Goal: Task Accomplishment & Management: Use online tool/utility

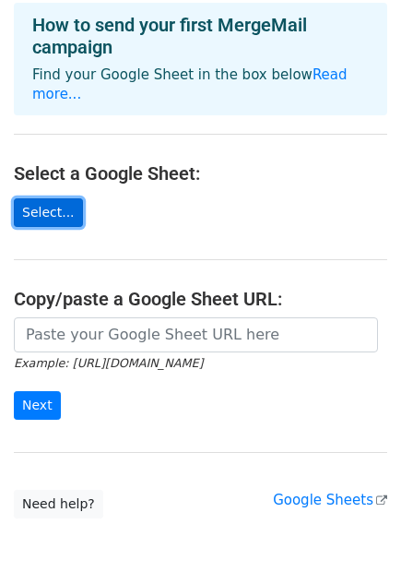
click at [61, 201] on link "Select..." at bounding box center [48, 212] width 69 height 29
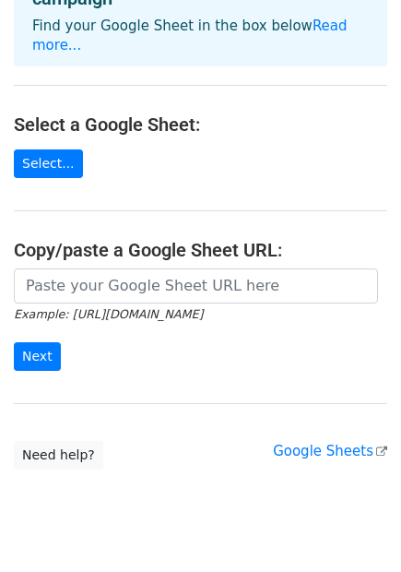
scroll to position [167, 0]
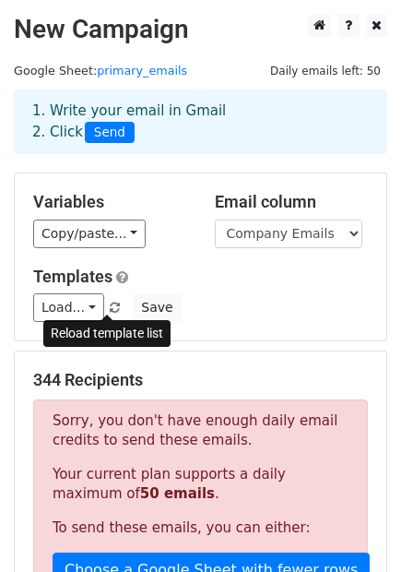
click at [110, 310] on span at bounding box center [115, 309] width 10 height 12
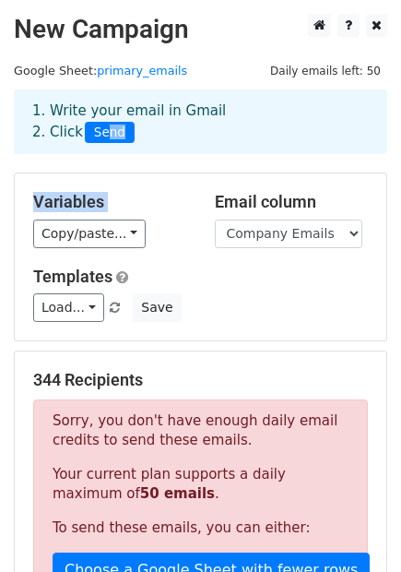
drag, startPoint x: 102, startPoint y: 134, endPoint x: 135, endPoint y: 246, distance: 117.1
click at [135, 246] on main "New Campaign Daily emails left: 50 Google Sheet: primary_emails 1. Write your e…" at bounding box center [200, 508] width 401 height 989
click at [160, 215] on div "Variables Copy/paste... {{Company Emails}}" at bounding box center [110, 220] width 182 height 56
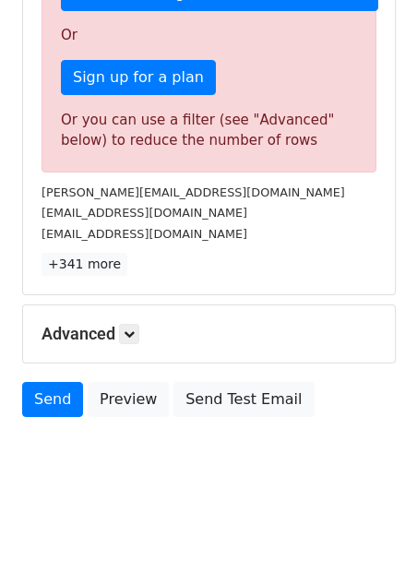
scroll to position [579, 0]
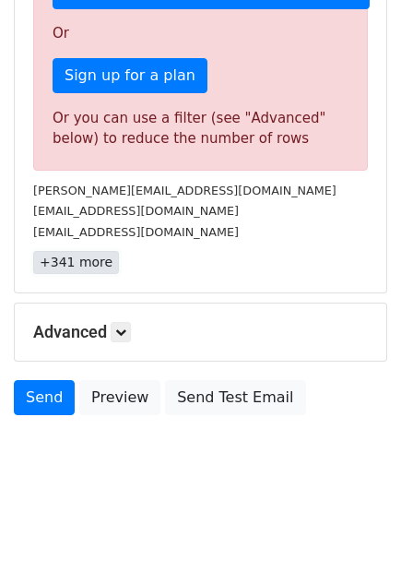
click at [85, 260] on link "+341 more" at bounding box center [76, 262] width 86 height 23
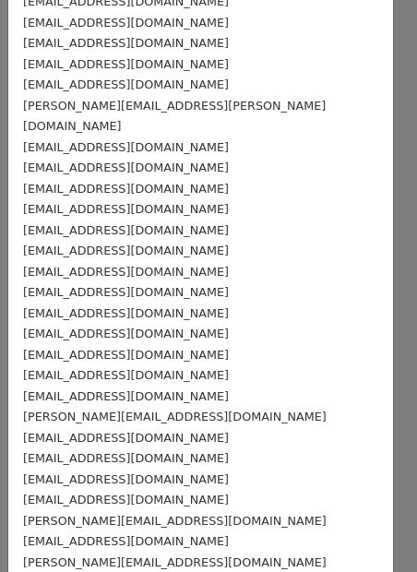
scroll to position [1383, 0]
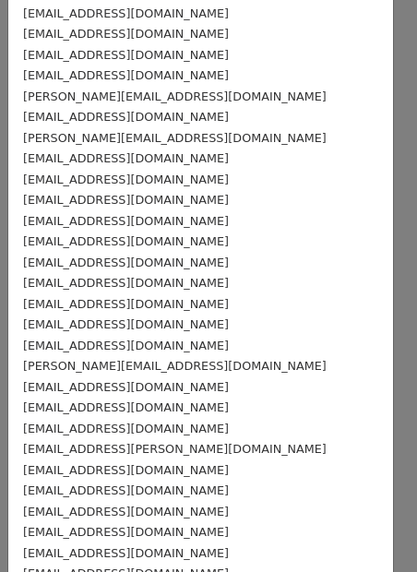
click at [102, 293] on div "DNDRANE@HOTMAIL.COM" at bounding box center [200, 303] width 355 height 21
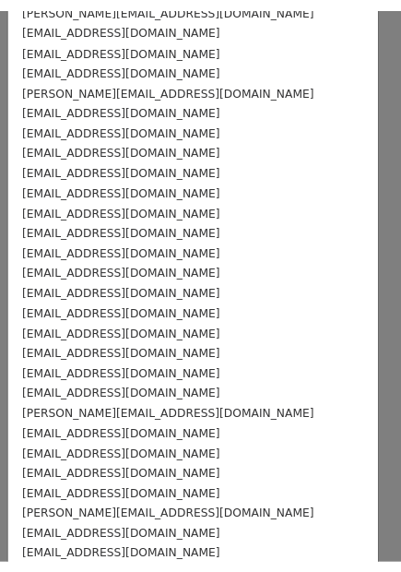
scroll to position [0, 0]
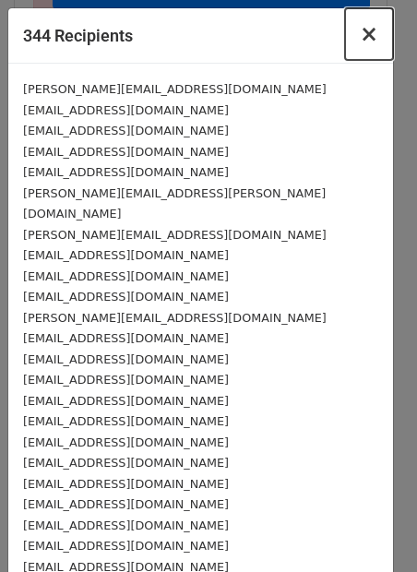
click at [360, 35] on span "×" at bounding box center [369, 34] width 18 height 26
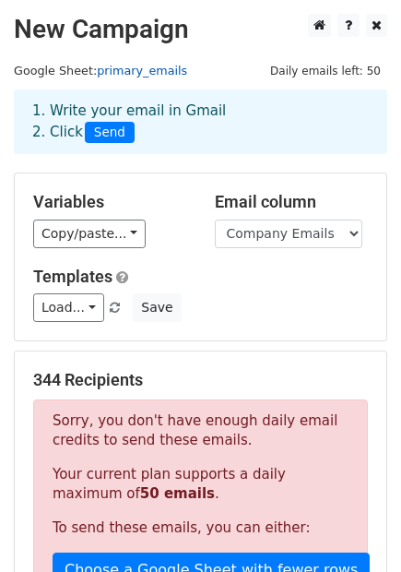
click at [136, 76] on link "primary_emails" at bounding box center [142, 71] width 90 height 14
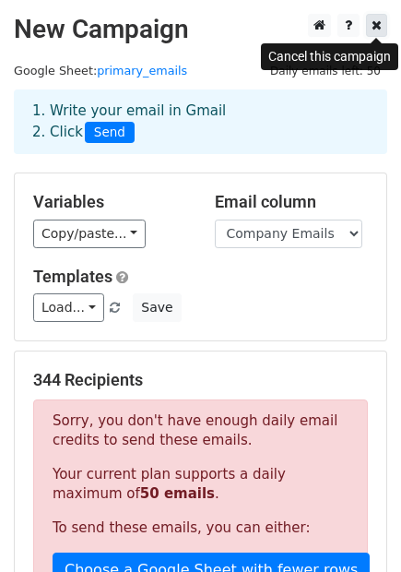
click at [375, 25] on icon at bounding box center [377, 24] width 10 height 13
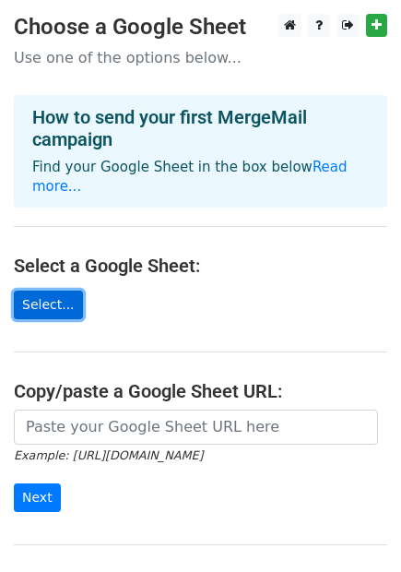
click at [62, 291] on link "Select..." at bounding box center [48, 305] width 69 height 29
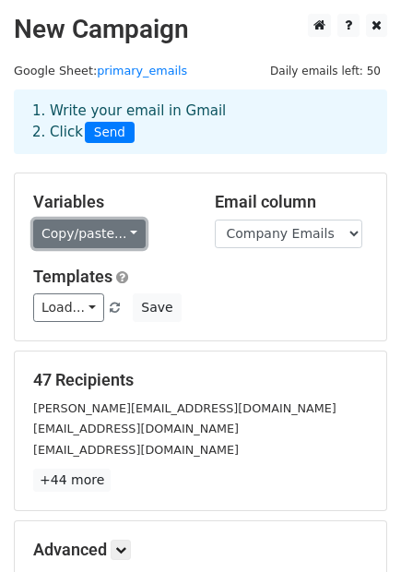
click at [102, 231] on link "Copy/paste..." at bounding box center [89, 234] width 113 height 29
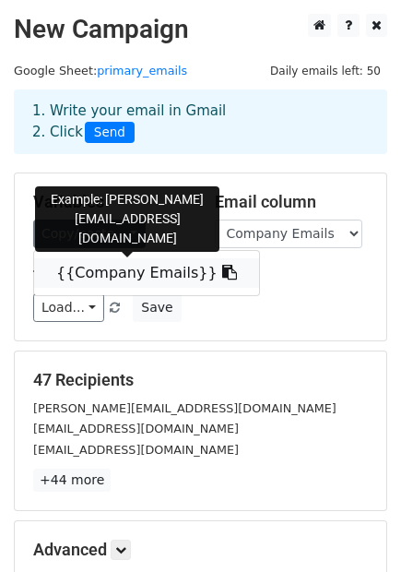
click at [136, 275] on link "{{Company Emails}}" at bounding box center [146, 273] width 225 height 30
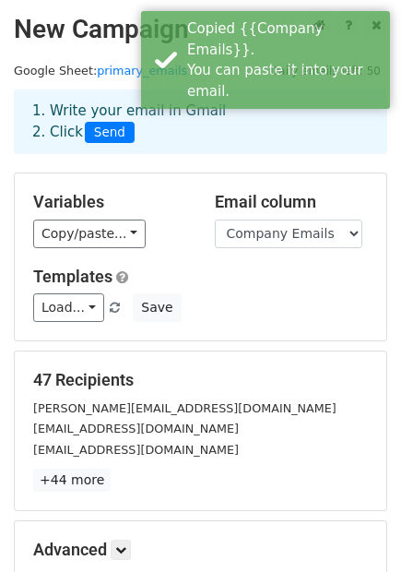
click at [217, 268] on h5 "Templates" at bounding box center [200, 277] width 335 height 20
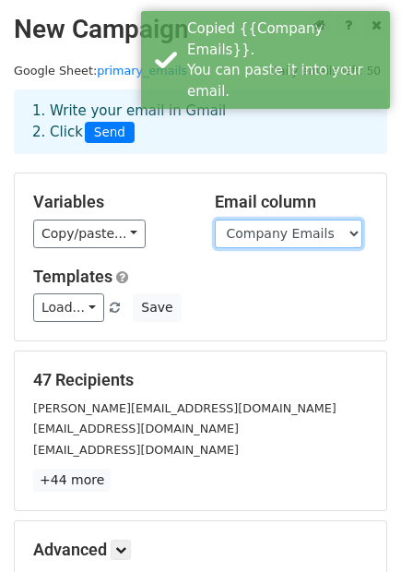
click at [255, 231] on select "Company Emails" at bounding box center [289, 234] width 148 height 29
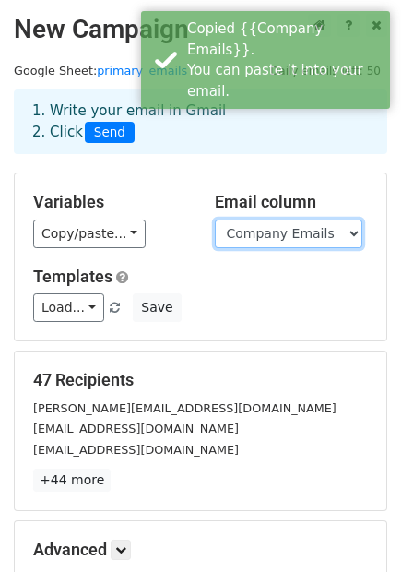
click at [215, 220] on select "Company Emails" at bounding box center [289, 234] width 148 height 29
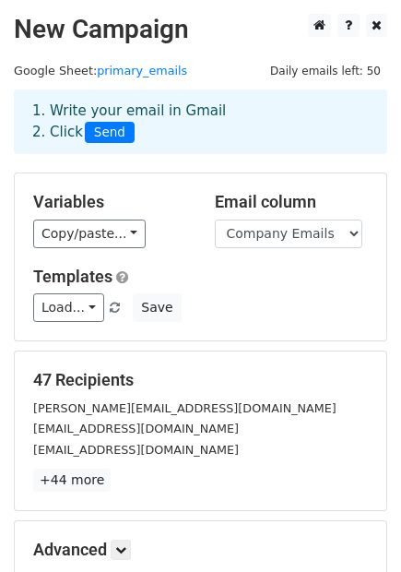
click at [171, 293] on div "Load... No templates saved Save" at bounding box center [200, 307] width 362 height 29
click at [73, 311] on link "Load..." at bounding box center [68, 307] width 71 height 29
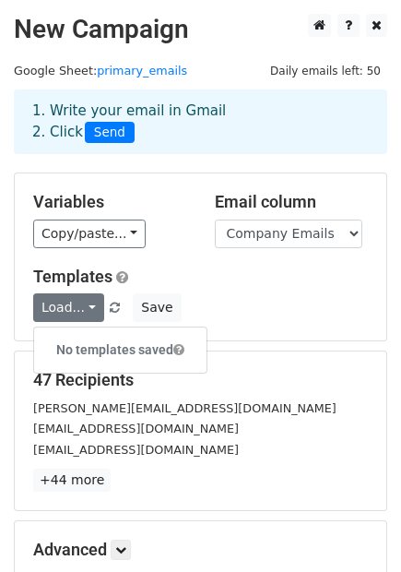
click at [199, 285] on h5 "Templates" at bounding box center [200, 277] width 335 height 20
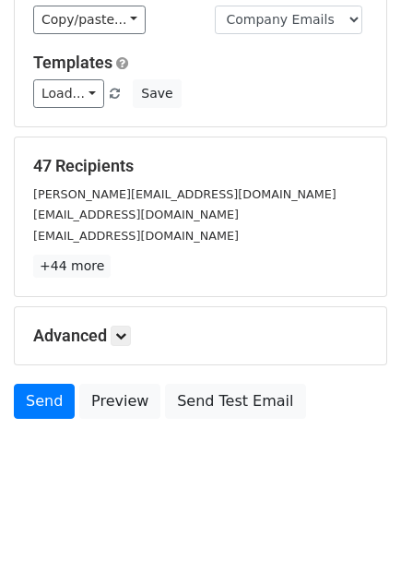
scroll to position [219, 0]
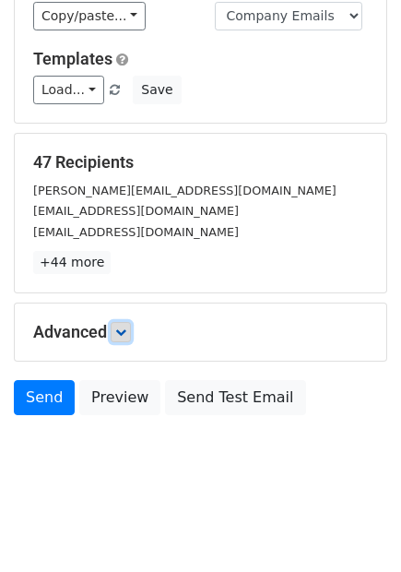
click at [121, 333] on icon at bounding box center [120, 331] width 11 height 11
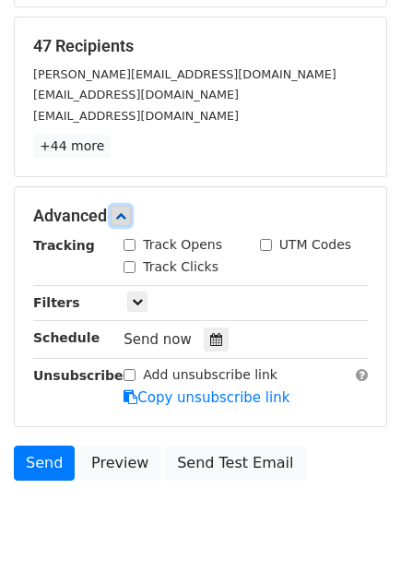
scroll to position [399, 0]
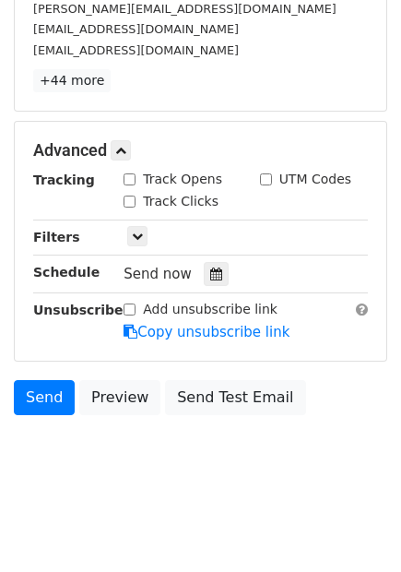
click at [127, 180] on input "Track Opens" at bounding box center [130, 179] width 12 height 12
click at [131, 209] on div "Track Clicks" at bounding box center [171, 201] width 95 height 19
click at [127, 178] on input "Track Opens" at bounding box center [130, 179] width 12 height 12
checkbox input "false"
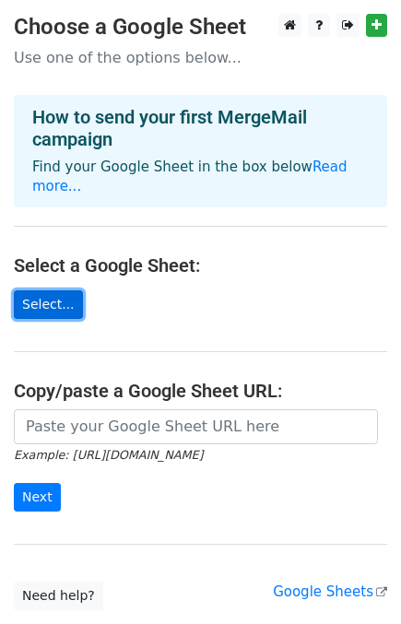
click at [43, 291] on link "Select..." at bounding box center [48, 305] width 69 height 29
click at [58, 291] on link "Select..." at bounding box center [48, 305] width 69 height 29
click at [60, 291] on link "Select..." at bounding box center [48, 305] width 69 height 29
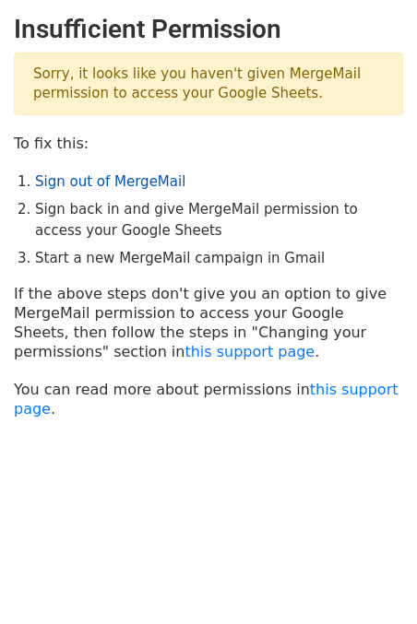
click at [124, 179] on link "Sign out of MergeMail" at bounding box center [110, 181] width 150 height 17
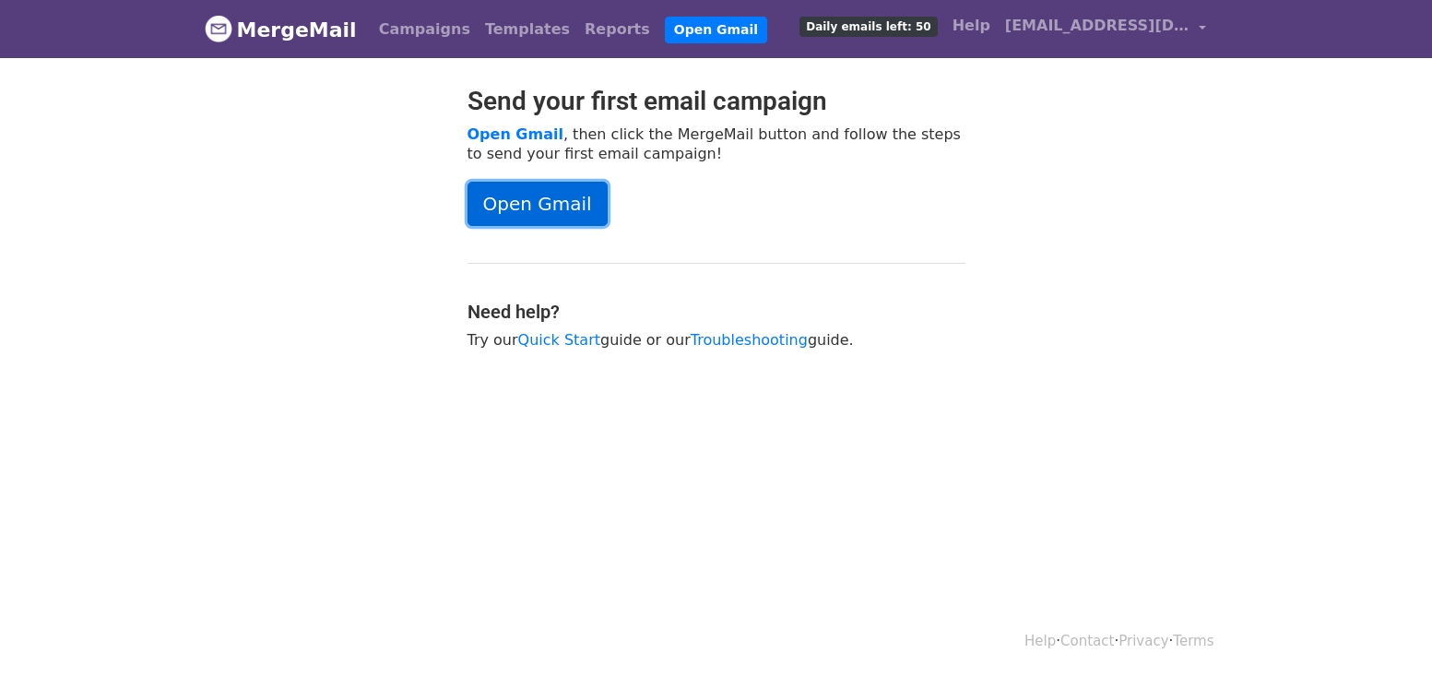
click at [555, 210] on link "Open Gmail" at bounding box center [538, 204] width 140 height 44
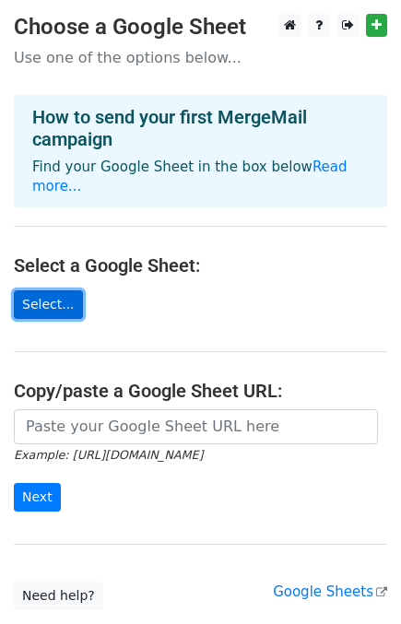
click at [48, 291] on link "Select..." at bounding box center [48, 305] width 69 height 29
click at [50, 291] on link "Select..." at bounding box center [48, 305] width 69 height 29
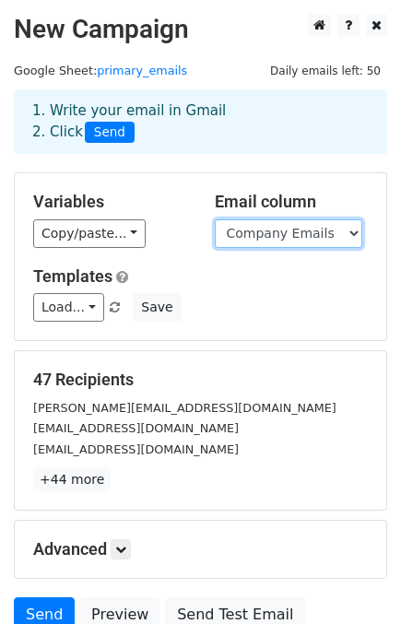
click at [260, 234] on select "Company Emails" at bounding box center [289, 234] width 148 height 29
click at [215, 220] on select "Company Emails" at bounding box center [289, 234] width 148 height 29
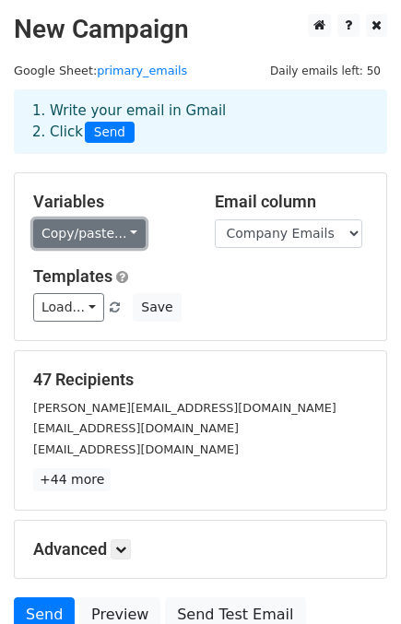
click at [130, 231] on link "Copy/paste..." at bounding box center [89, 234] width 113 height 29
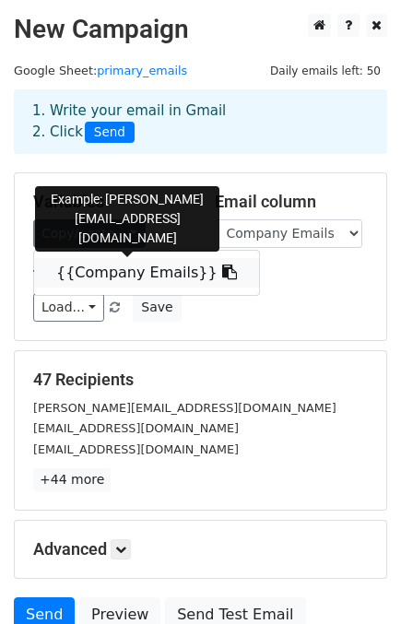
click at [132, 274] on link "{{Company Emails}}" at bounding box center [146, 273] width 225 height 30
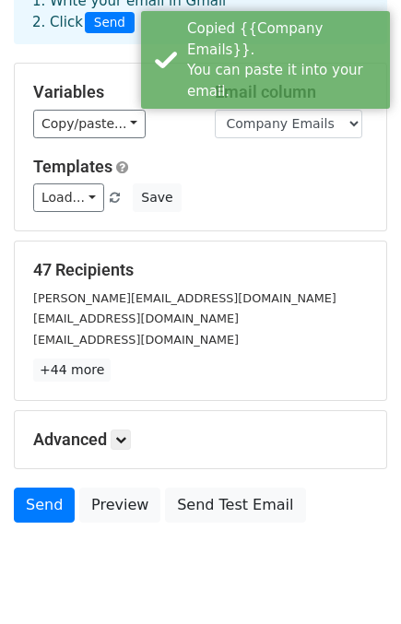
scroll to position [166, 0]
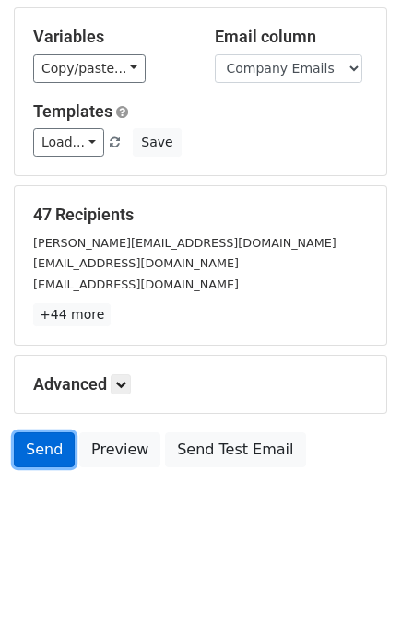
click at [34, 455] on link "Send" at bounding box center [44, 450] width 61 height 35
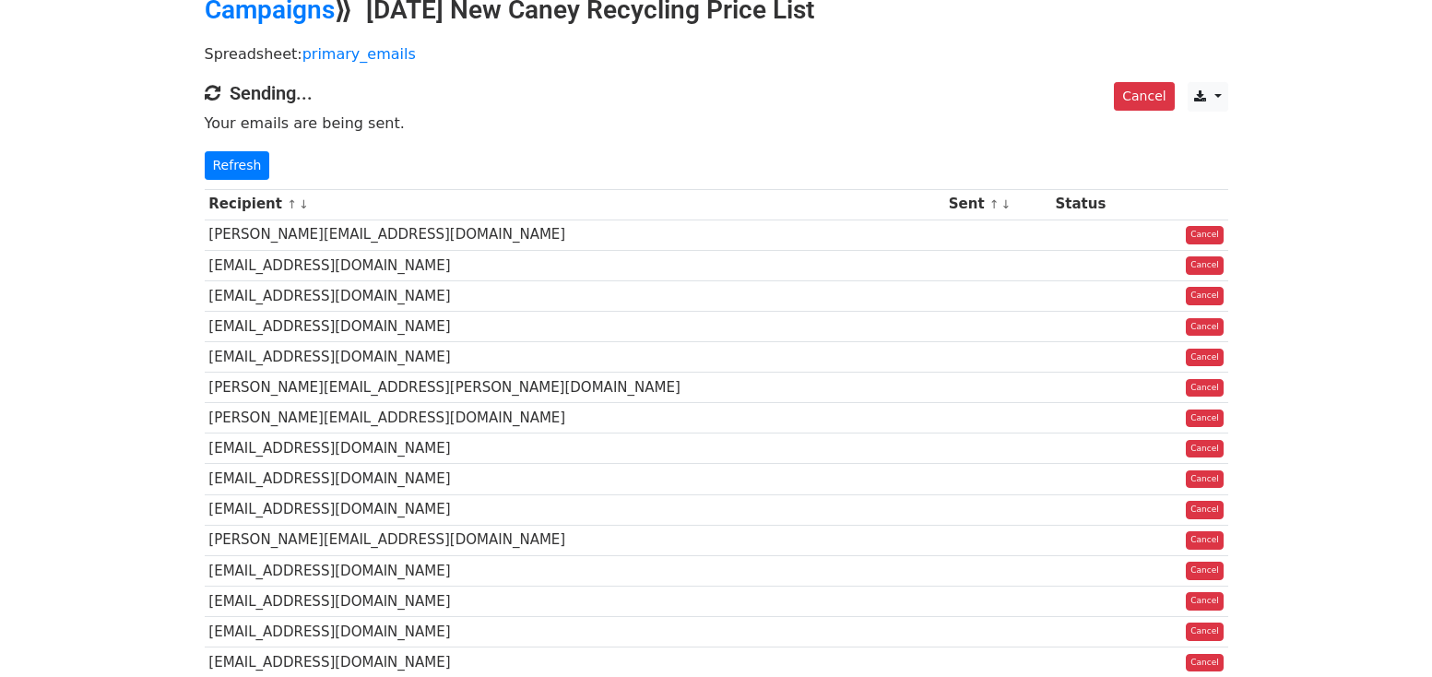
scroll to position [92, 0]
click at [243, 166] on link "Refresh" at bounding box center [237, 164] width 65 height 29
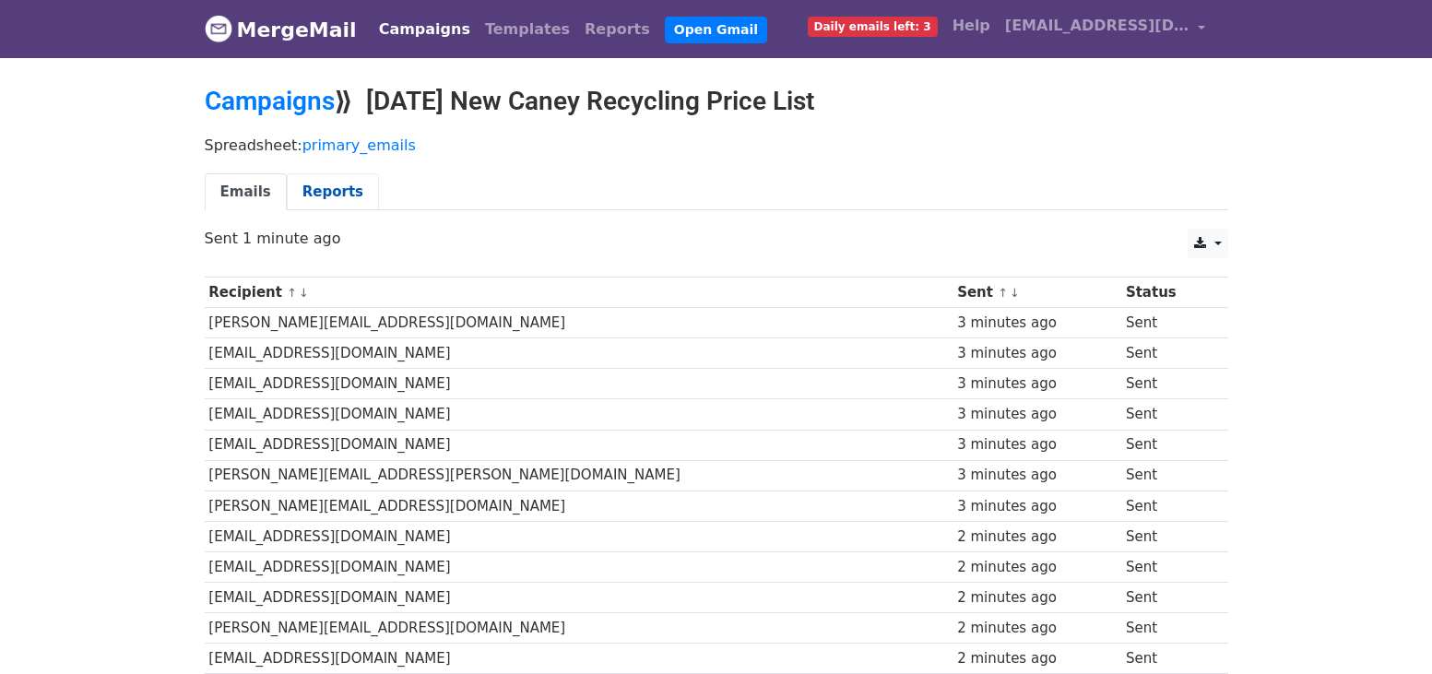
click at [304, 190] on link "Reports" at bounding box center [333, 192] width 92 height 38
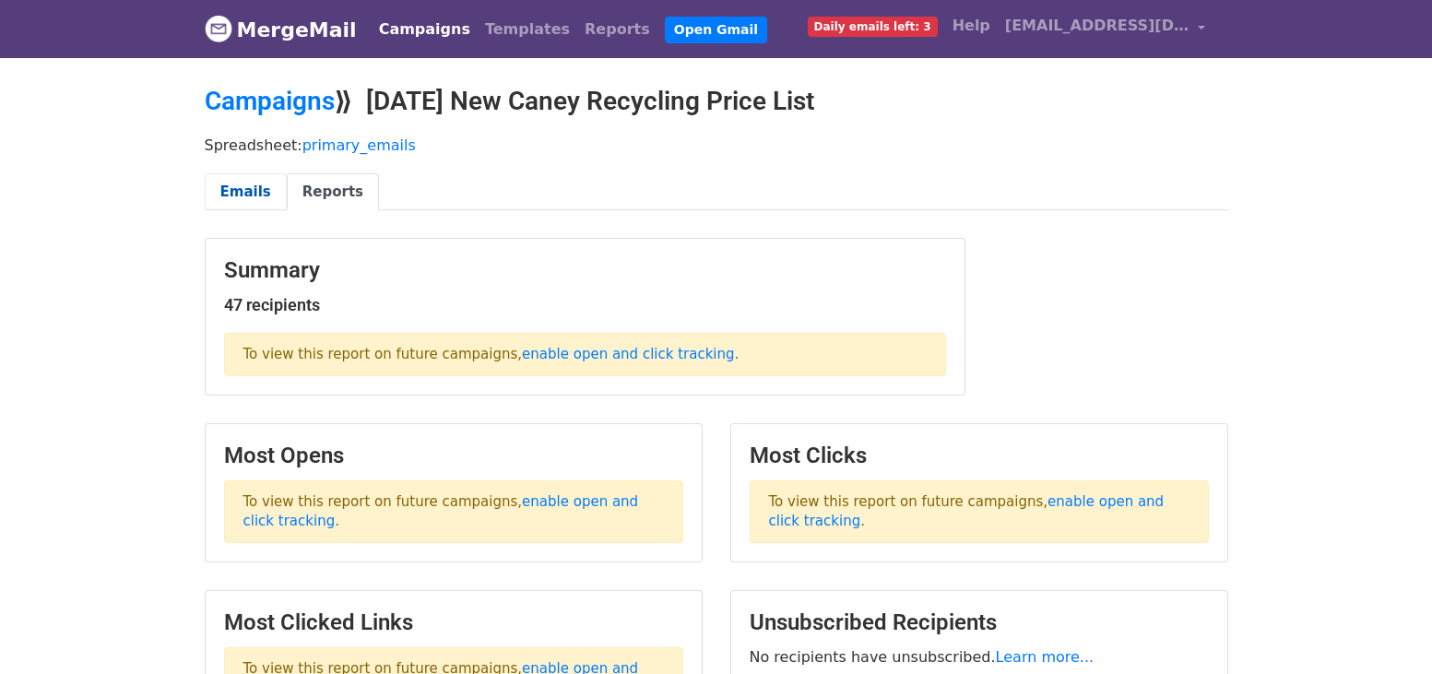
click at [242, 195] on link "Emails" at bounding box center [246, 192] width 82 height 38
